Goal: Information Seeking & Learning: Learn about a topic

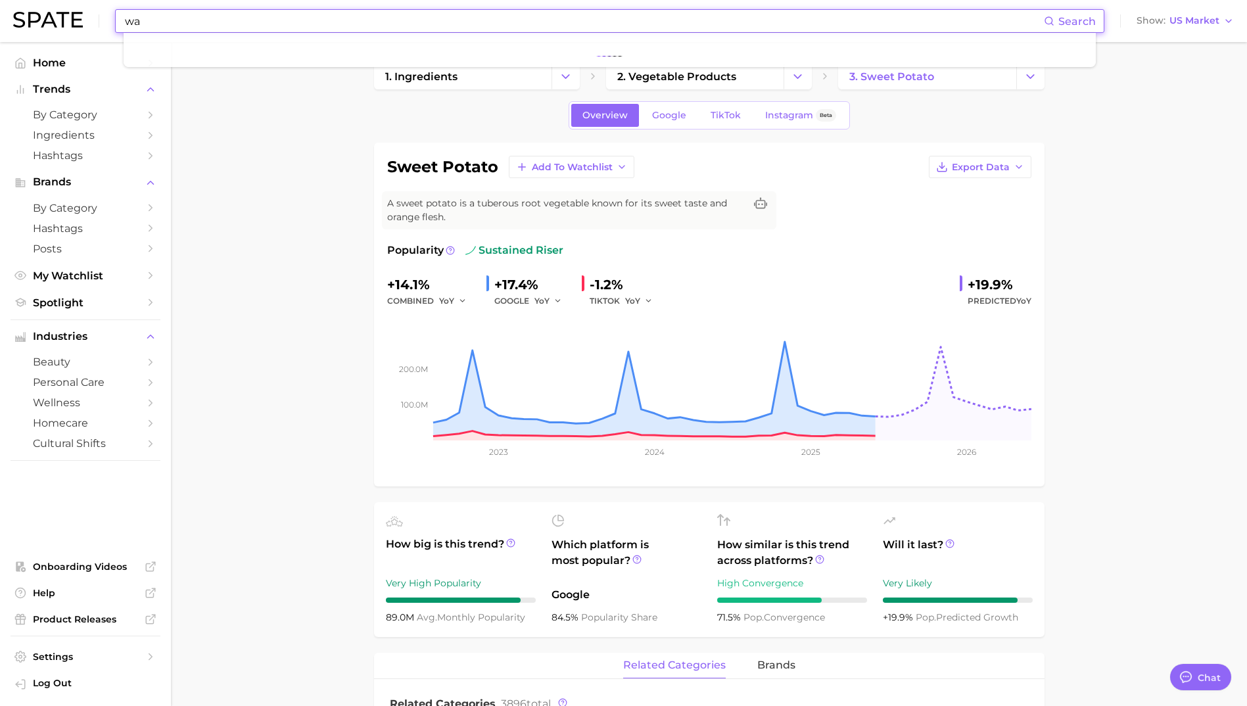
scroll to position [263, 0]
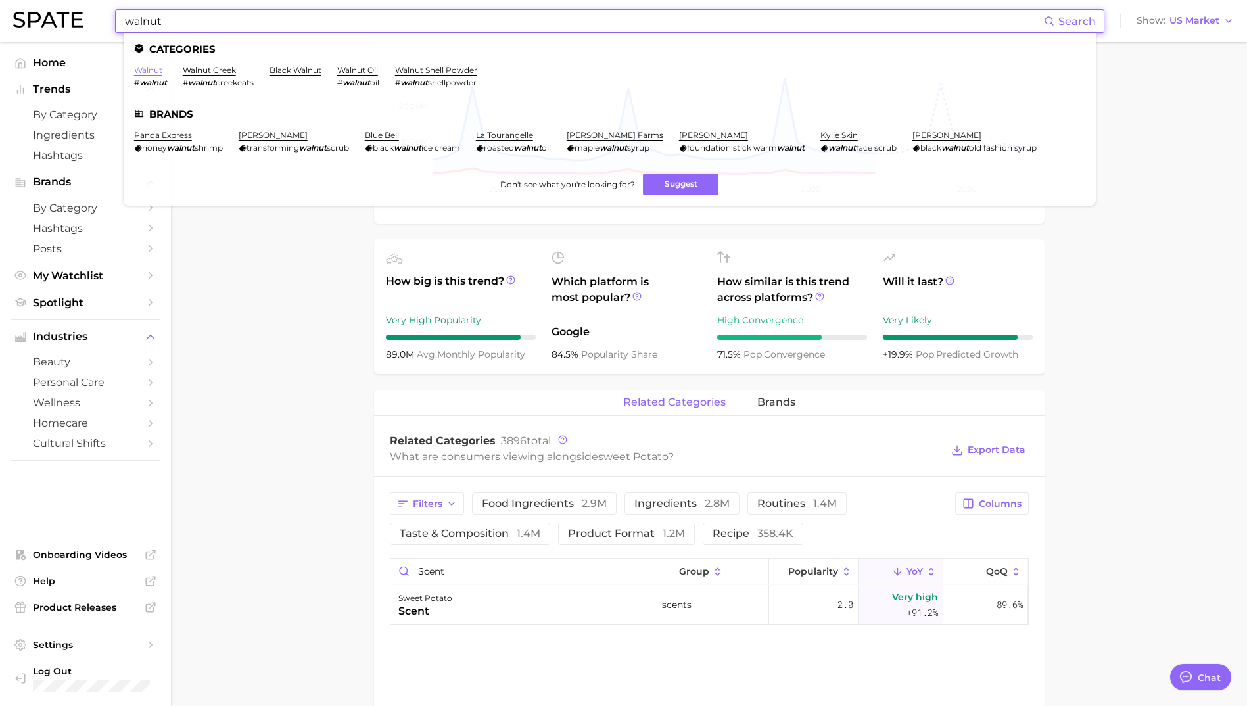
type input "walnut"
click at [153, 68] on link "walnut" at bounding box center [148, 70] width 28 height 10
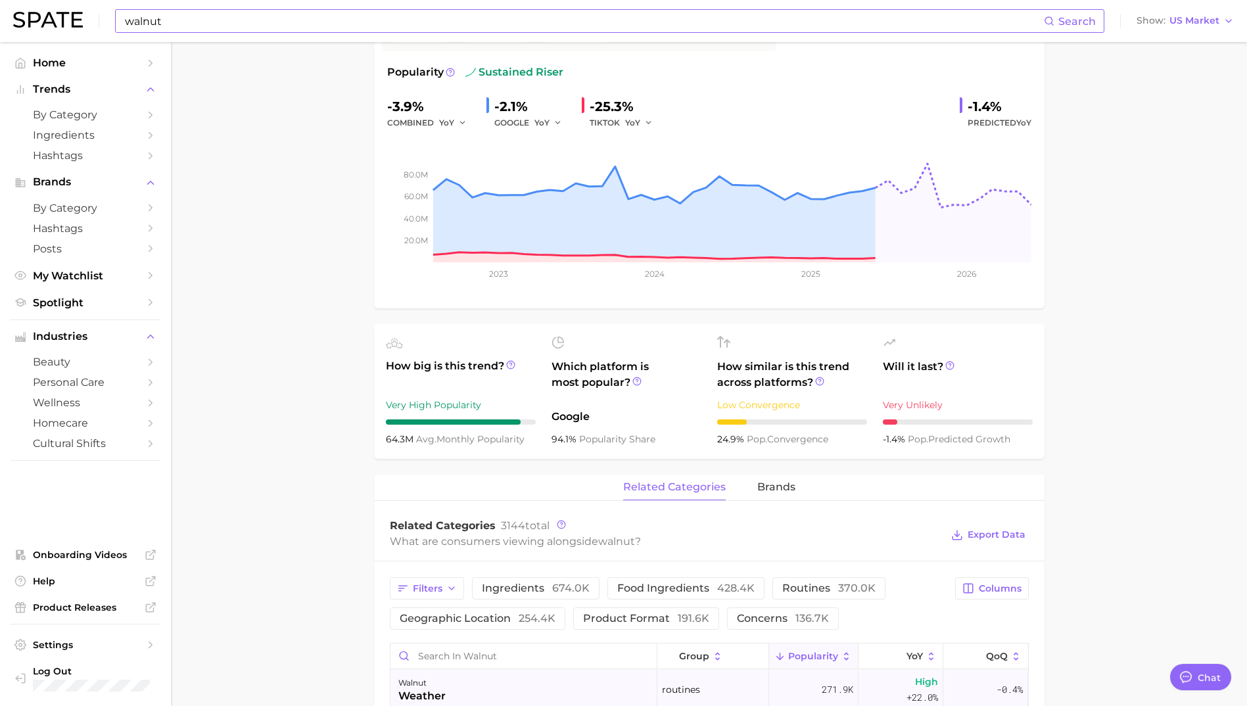
scroll to position [395, 0]
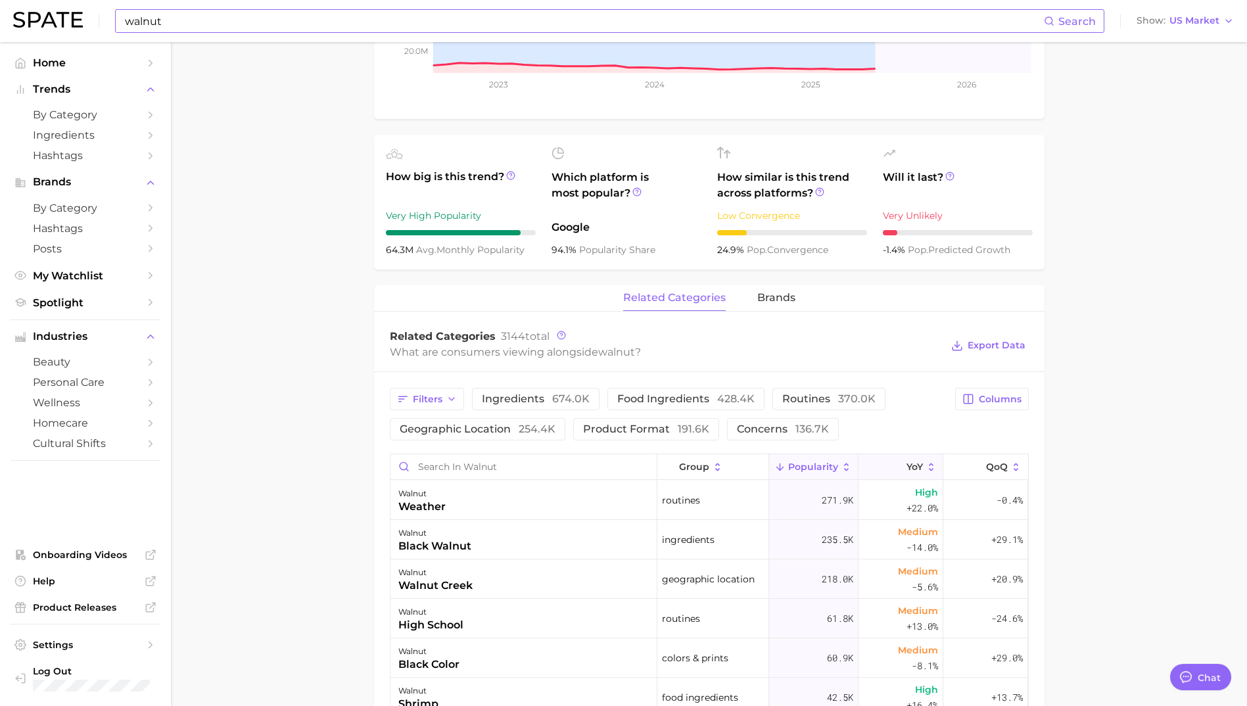
click at [892, 471] on icon at bounding box center [898, 468] width 12 height 12
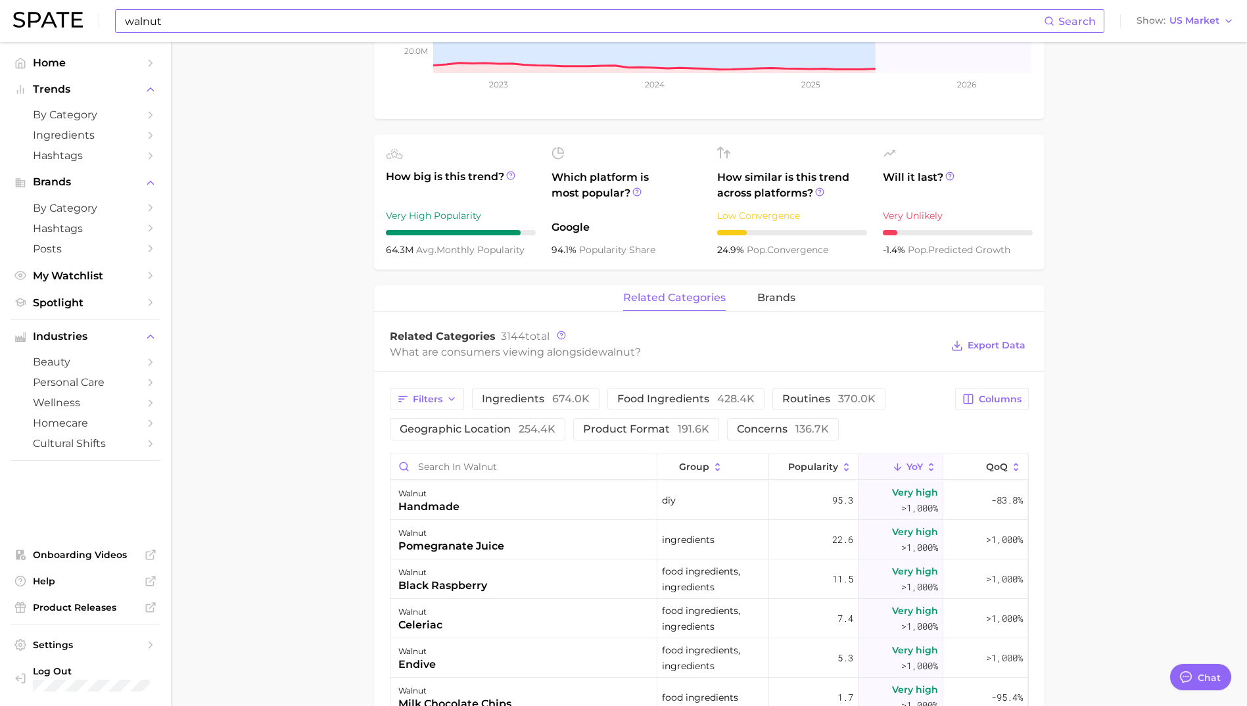
click at [465, 457] on input "Search in walnut" at bounding box center [524, 466] width 266 height 25
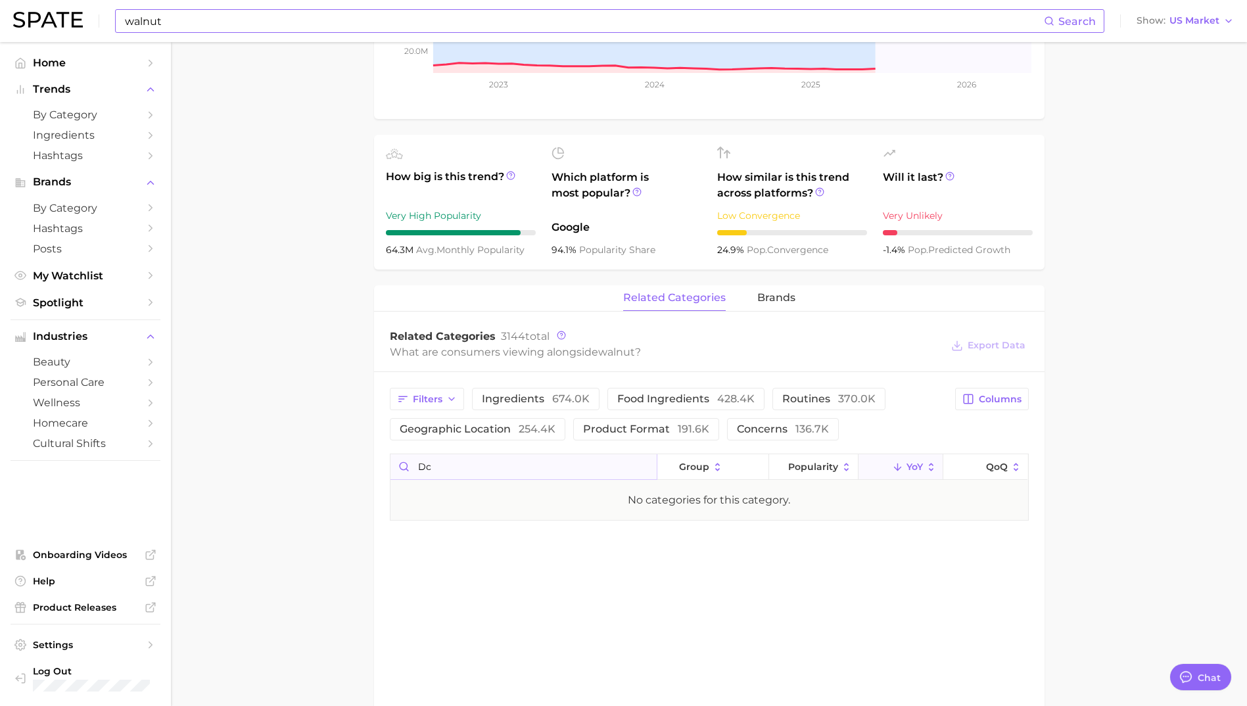
type input "d"
drag, startPoint x: 470, startPoint y: 473, endPoint x: 343, endPoint y: 442, distance: 130.8
click at [346, 443] on main "1. ingredients 2. grains, nuts, beans & seeds products 3. walnut Overview Googl…" at bounding box center [709, 311] width 1076 height 1326
type input "smell"
